Goal: Communication & Community: Answer question/provide support

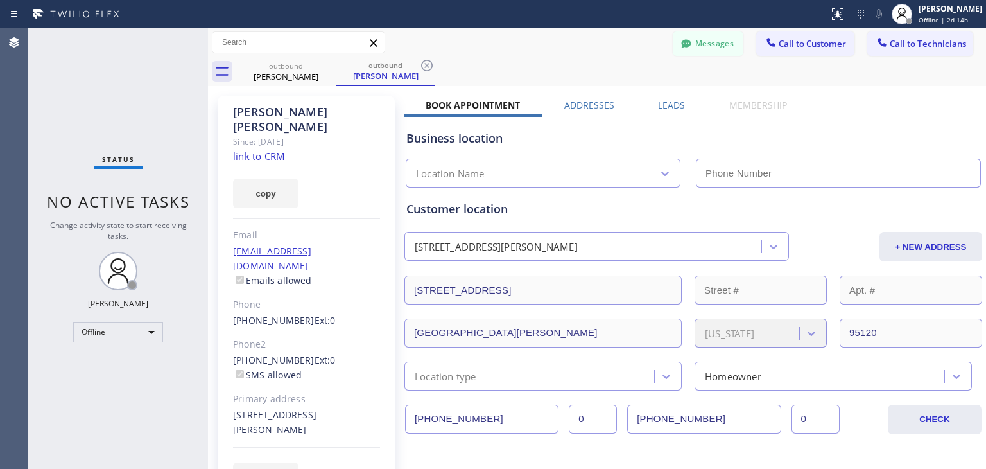
type input "[PHONE_NUMBER]"
click at [328, 65] on icon at bounding box center [328, 66] width 12 height 12
click at [336, 65] on div "outbound [PERSON_NAME]" at bounding box center [386, 71] width 100 height 29
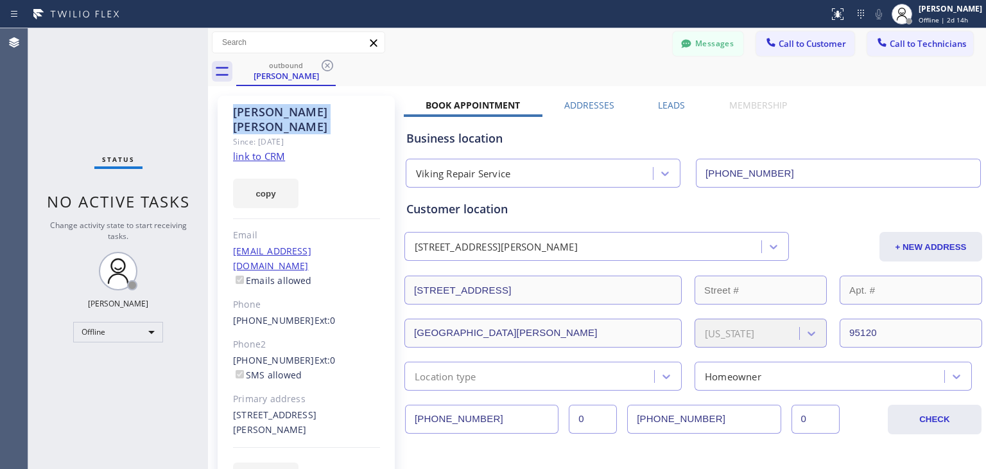
click at [328, 65] on icon at bounding box center [328, 66] width 12 height 12
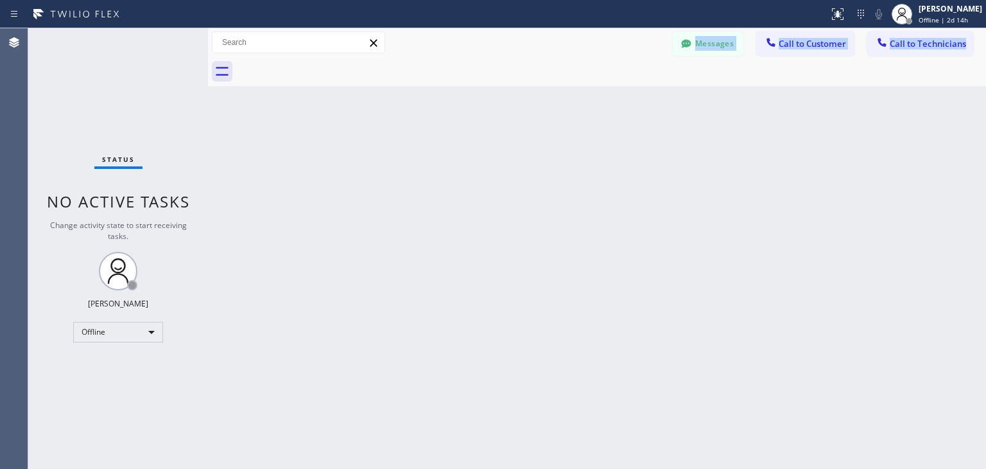
drag, startPoint x: 328, startPoint y: 65, endPoint x: 645, endPoint y: 29, distance: 319.3
click at [645, 29] on div "Messages Call to Customer Call to Technicians Outbound call Location Search loc…" at bounding box center [597, 57] width 778 height 58
drag, startPoint x: 673, startPoint y: 37, endPoint x: 681, endPoint y: 39, distance: 8.1
click at [681, 39] on button "Messages" at bounding box center [708, 43] width 71 height 24
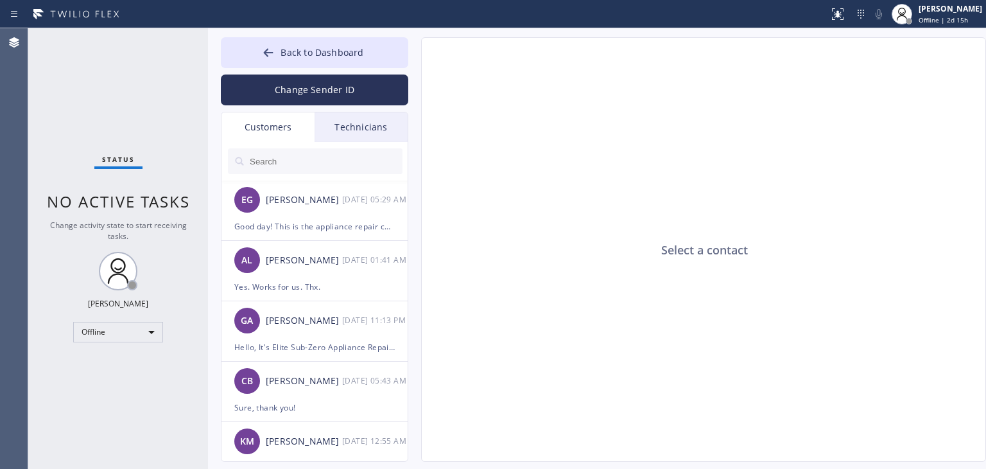
click at [681, 39] on div "Select a contact" at bounding box center [704, 250] width 565 height 425
click at [274, 152] on input "text" at bounding box center [326, 161] width 154 height 26
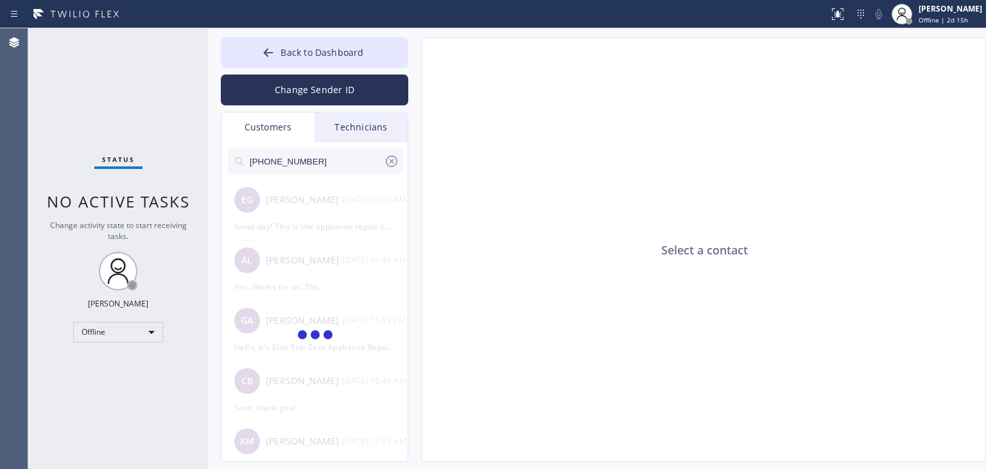
click at [331, 153] on input "[PHONE_NUMBER]" at bounding box center [317, 161] width 136 height 26
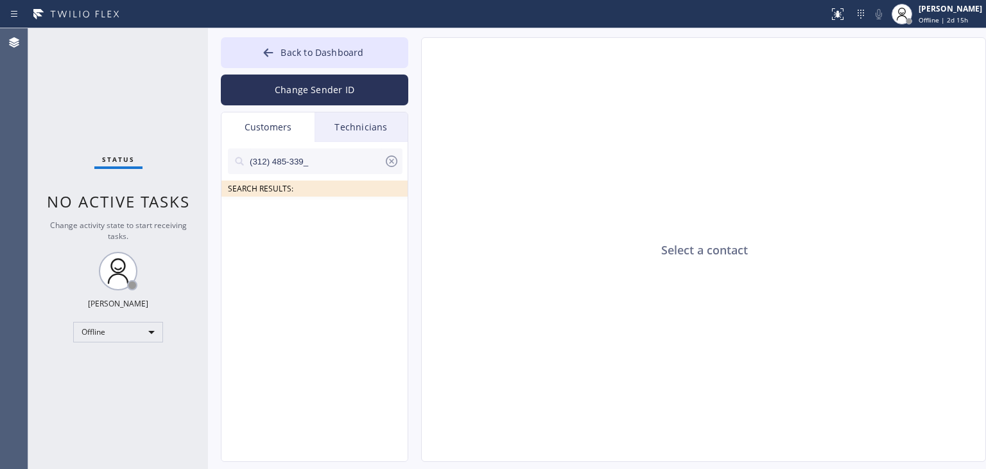
click at [337, 160] on input "(312) 485-339_" at bounding box center [317, 161] width 136 height 26
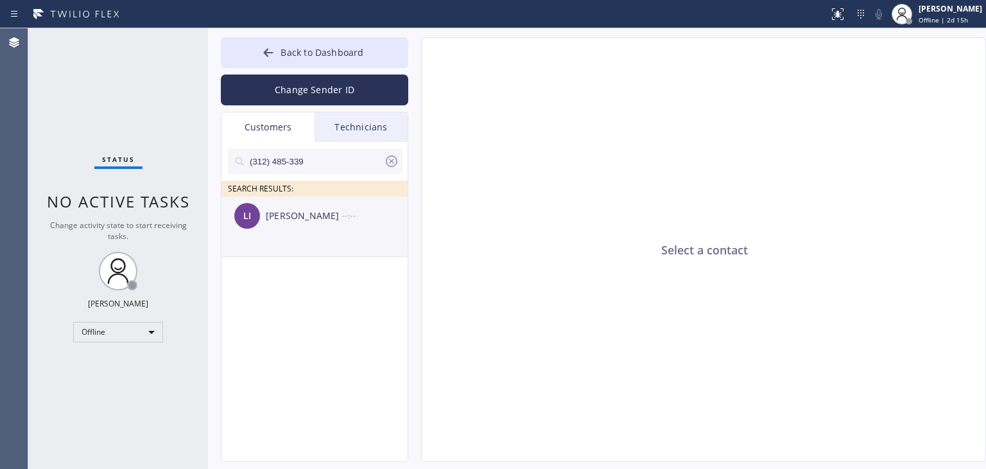
type input "(312) 485-339"
click at [311, 206] on div "[PERSON_NAME] --:--" at bounding box center [316, 216] width 188 height 39
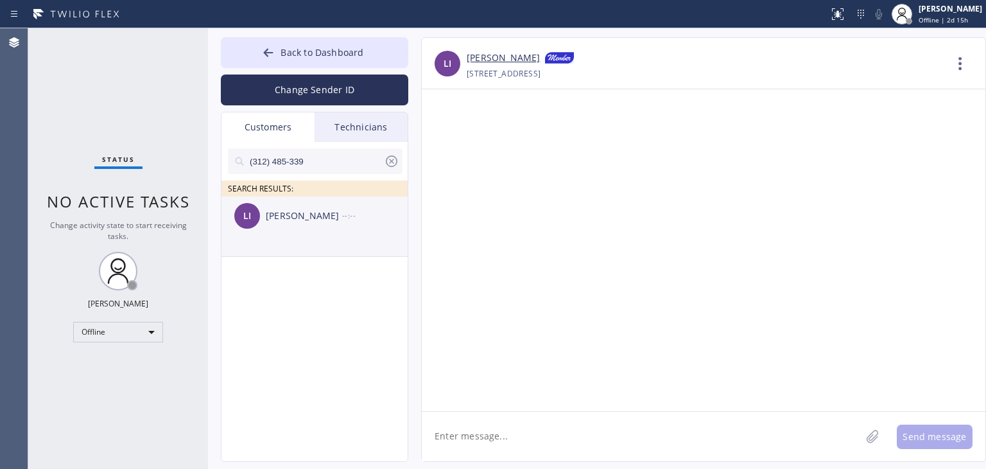
click at [371, 236] on li "[PERSON_NAME] --:--" at bounding box center [316, 227] width 188 height 60
